Goal: Check status: Check status

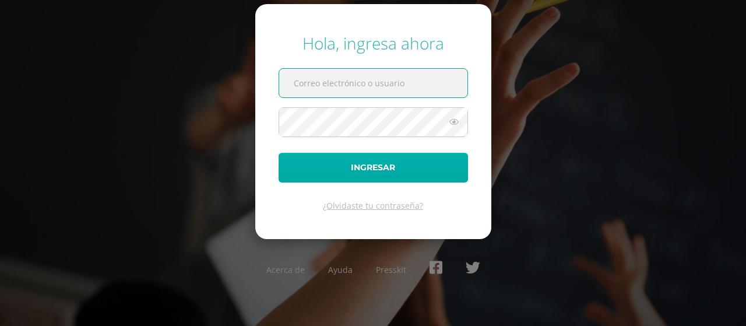
type input "20200112@liceoguatemala.edu.gt"
click at [412, 168] on button "Ingresar" at bounding box center [373, 168] width 189 height 30
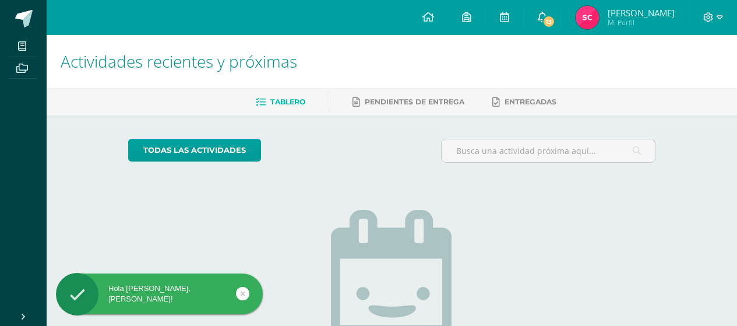
click at [550, 20] on span "13" at bounding box center [548, 21] width 13 height 13
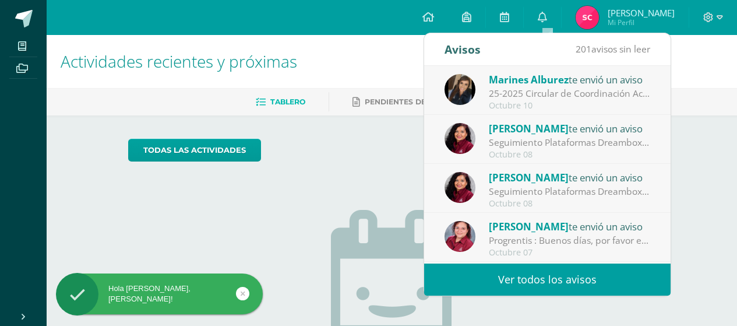
click at [535, 88] on div "25-2025 Circular de Coordinación Académica: Buenos días estimadas familias mari…" at bounding box center [570, 93] width 162 height 13
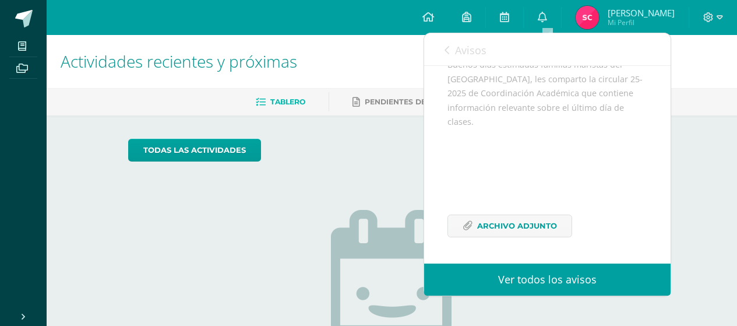
scroll to position [144, 0]
click at [447, 47] on icon at bounding box center [447, 49] width 5 height 9
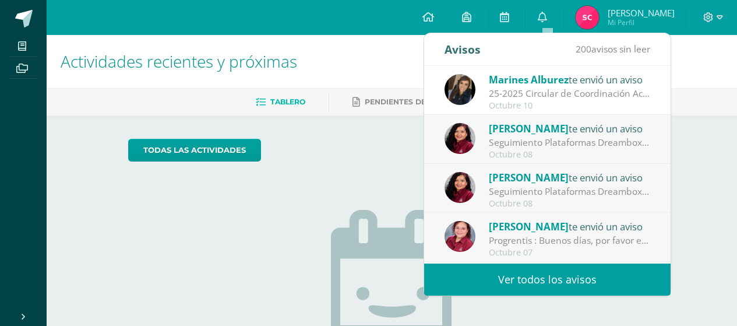
click at [569, 141] on div "Seguimiento Plataformas Dreambox y Lectura Inteligente: Estimada Familia Marist…" at bounding box center [570, 142] width 162 height 13
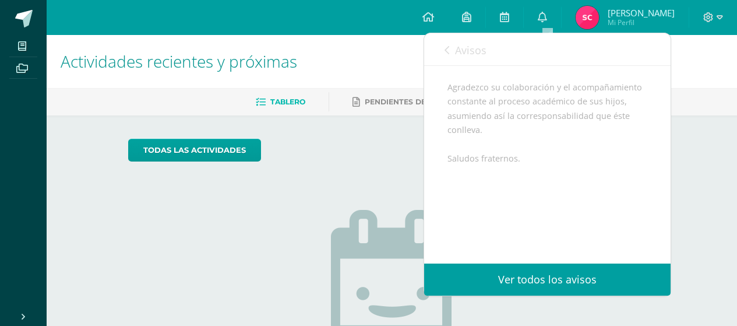
scroll to position [379, 0]
click at [463, 45] on span "Avisos" at bounding box center [470, 50] width 31 height 14
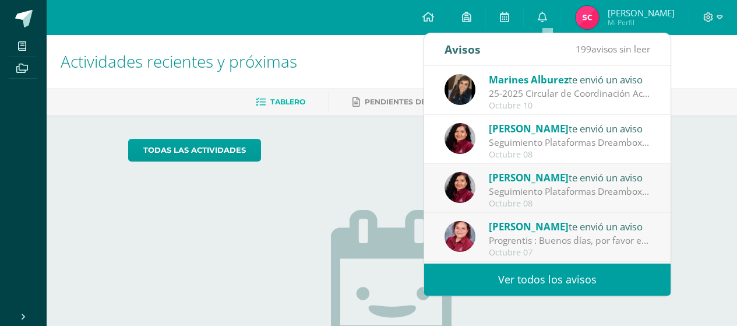
click at [537, 86] on span "Marines Alburez" at bounding box center [529, 79] width 80 height 13
click at [556, 90] on div "25-2025 Circular de Coordinación Académica: Buenos días estimadas familias mari…" at bounding box center [570, 93] width 162 height 13
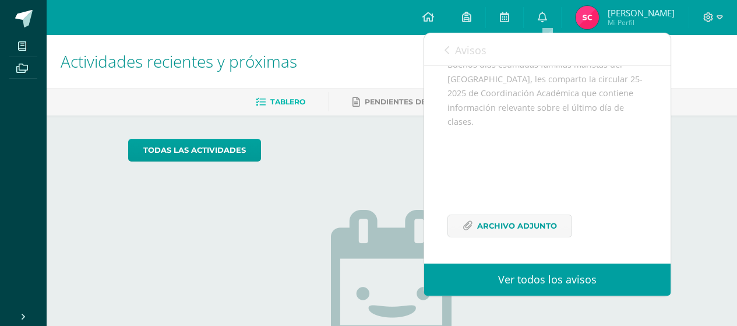
scroll to position [144, 0]
click at [516, 223] on span "Archivo Adjunto" at bounding box center [517, 226] width 80 height 22
click at [459, 52] on span "Avisos" at bounding box center [470, 50] width 31 height 14
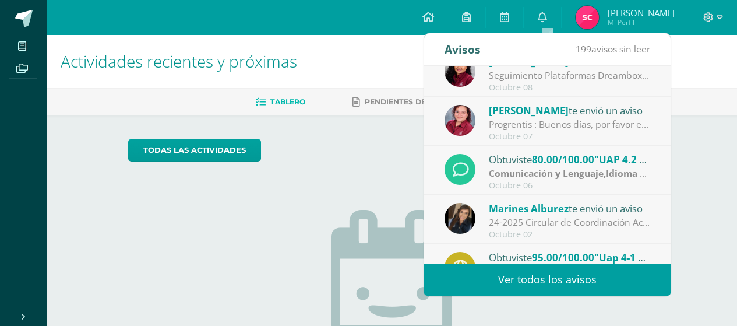
scroll to position [117, 0]
click at [315, 170] on div "todas las Actividades" at bounding box center [236, 155] width 224 height 33
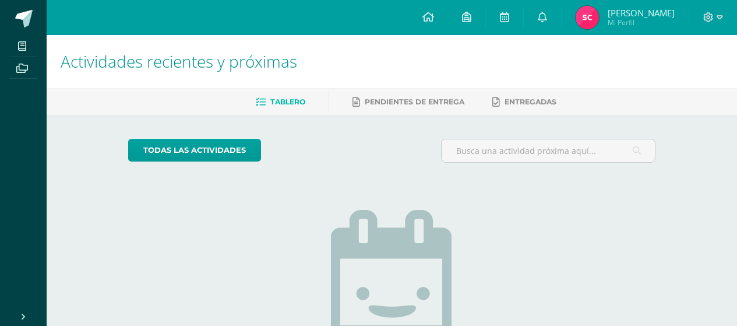
click at [612, 27] on span "Susana Victoria Mi Perfil" at bounding box center [625, 17] width 104 height 23
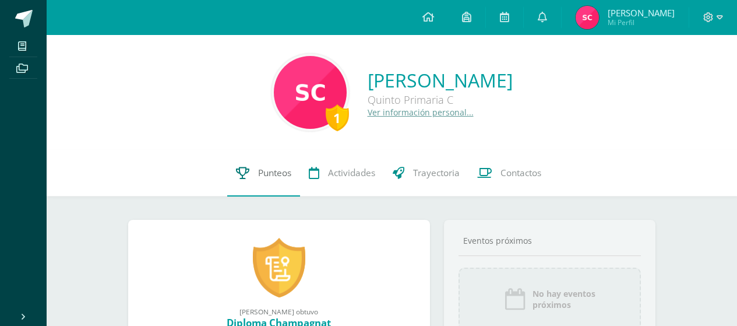
click at [269, 179] on span "Punteos" at bounding box center [274, 173] width 33 height 12
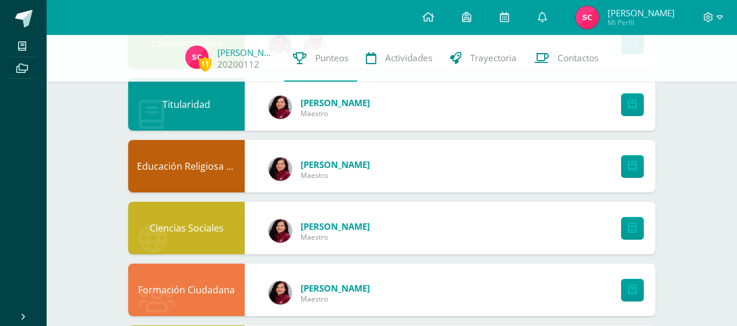
scroll to position [551, 0]
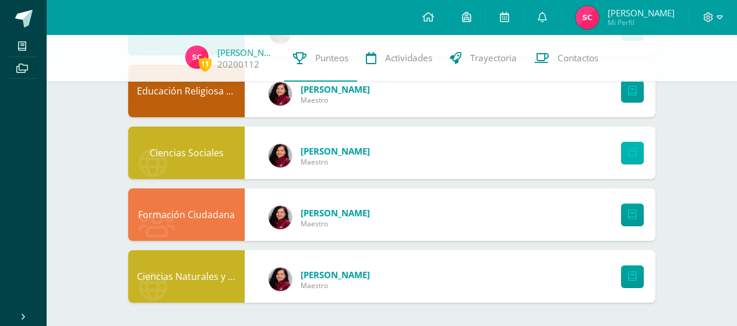
click at [636, 156] on link at bounding box center [632, 153] width 23 height 23
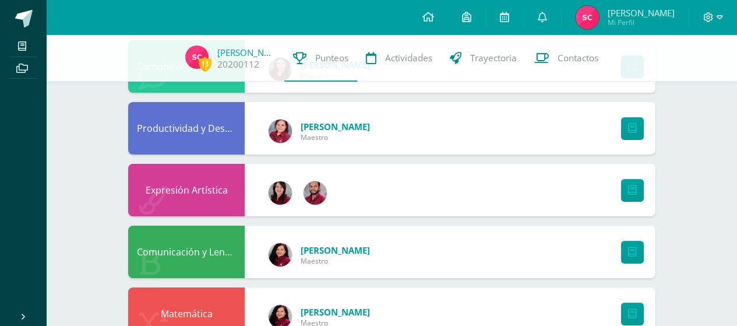
scroll to position [0, 0]
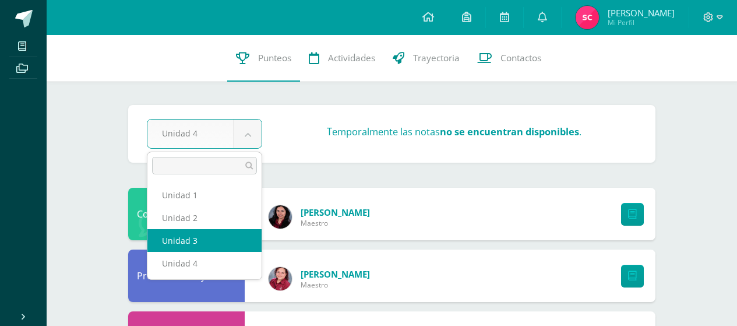
select select "Unidad 3"
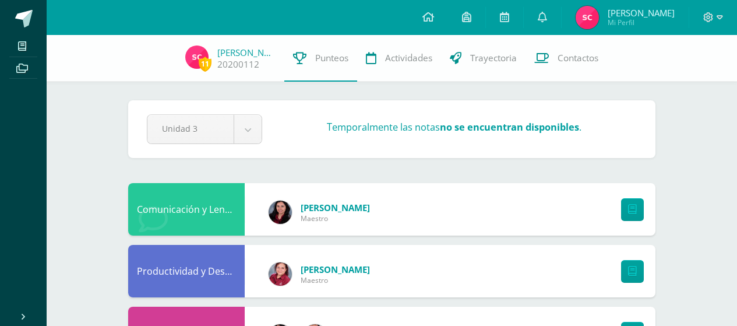
click at [587, 16] on img at bounding box center [587, 17] width 23 height 23
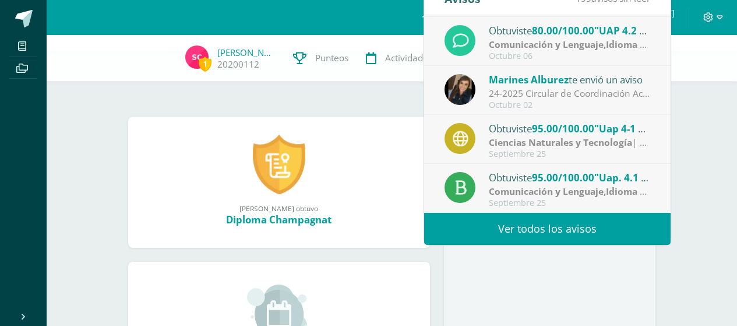
scroll to position [117, 0]
